Goal: Navigation & Orientation: Find specific page/section

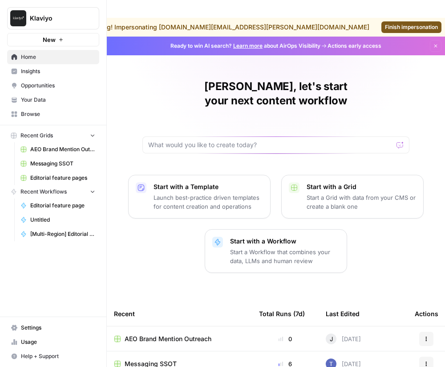
click at [58, 96] on span "Your Data" at bounding box center [58, 100] width 74 height 8
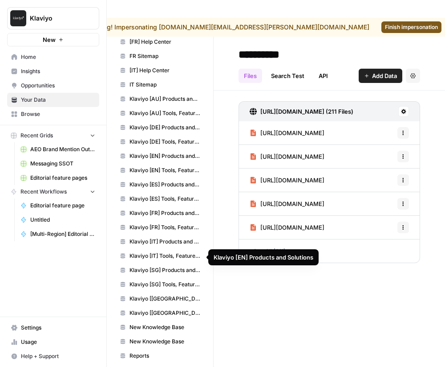
scroll to position [166, 0]
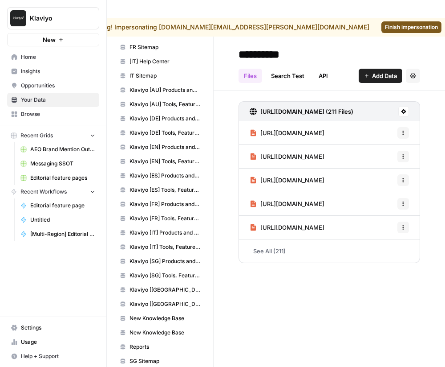
click at [165, 183] on link "Klaviyo [ES] Tools, Features, Marketing Resources, Glossary, Blogs" at bounding box center [160, 190] width 89 height 14
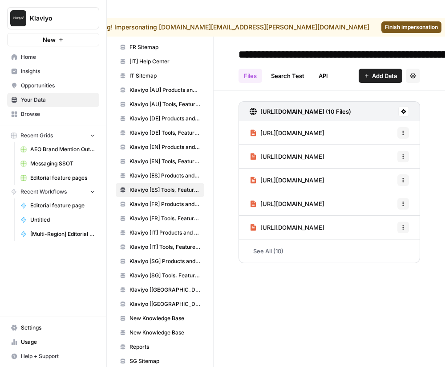
click at [72, 135] on button "Recent Grids" at bounding box center [53, 135] width 92 height 13
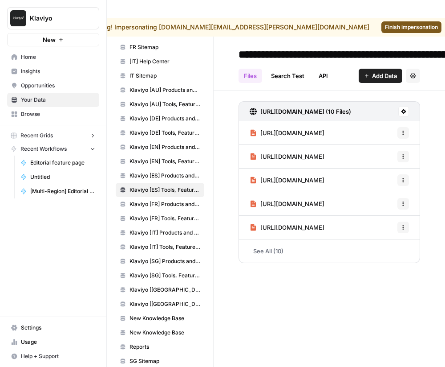
click at [72, 135] on button "Recent Grids" at bounding box center [53, 135] width 92 height 13
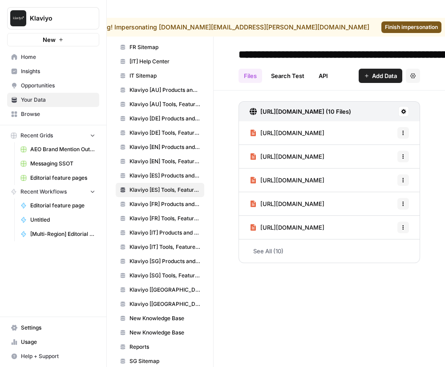
click at [46, 123] on nav "Home Insights Opportunities Your Data Browse" at bounding box center [53, 85] width 106 height 78
click at [46, 117] on span "Browse" at bounding box center [58, 114] width 74 height 8
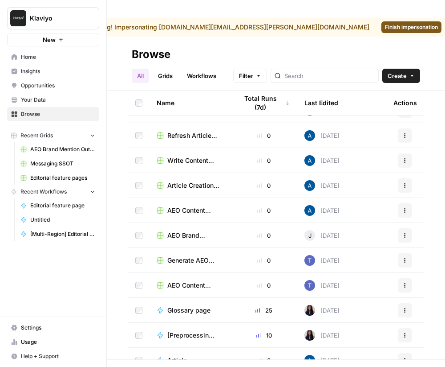
scroll to position [184, 0]
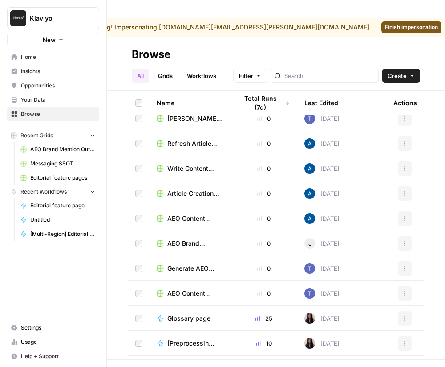
click at [220, 181] on td "Article Creation Hub" at bounding box center [190, 193] width 81 height 25
click at [203, 189] on span "Article Creation Hub" at bounding box center [196, 193] width 56 height 9
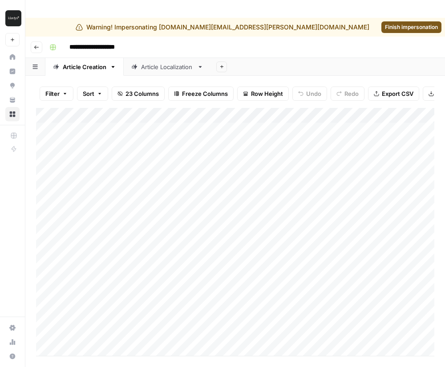
click at [386, 23] on span "Finish impersonation" at bounding box center [411, 27] width 53 height 8
